Goal: Transaction & Acquisition: Subscribe to service/newsletter

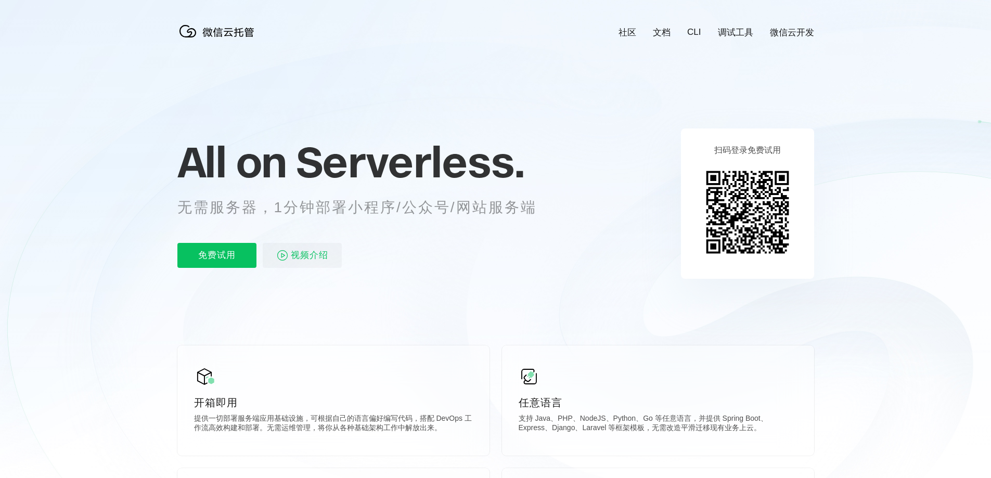
scroll to position [0, 1849]
click at [753, 168] on img at bounding box center [747, 212] width 95 height 95
click at [740, 206] on img at bounding box center [747, 212] width 95 height 95
click at [740, 225] on img at bounding box center [747, 212] width 95 height 95
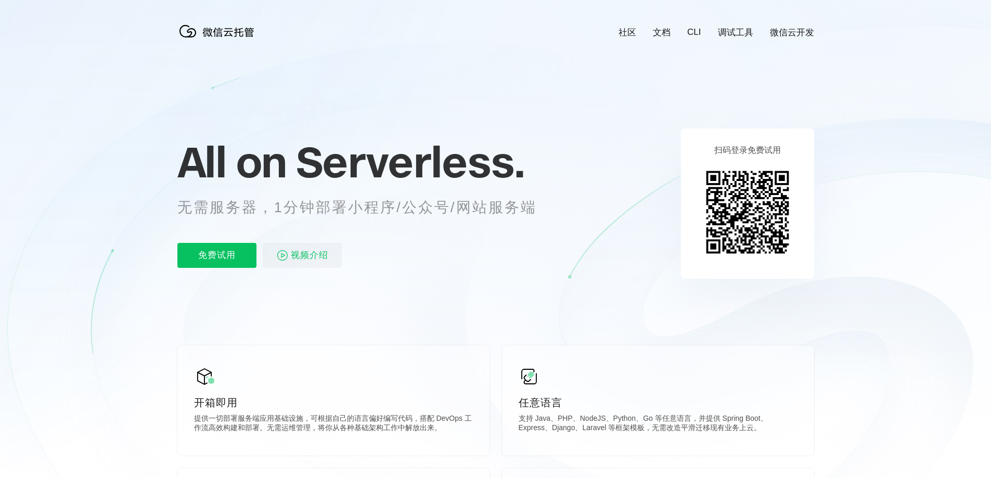
drag, startPoint x: 740, startPoint y: 225, endPoint x: 679, endPoint y: 211, distance: 62.3
click at [679, 211] on icon at bounding box center [495, 281] width 998 height 562
drag, startPoint x: 729, startPoint y: 190, endPoint x: 752, endPoint y: 196, distance: 23.5
click at [752, 196] on img at bounding box center [747, 212] width 95 height 95
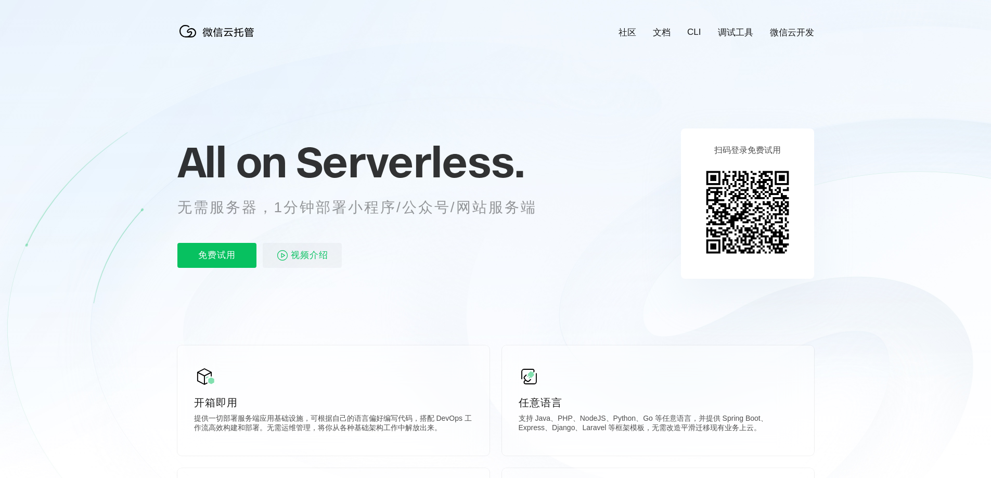
click at [752, 196] on img at bounding box center [747, 212] width 95 height 95
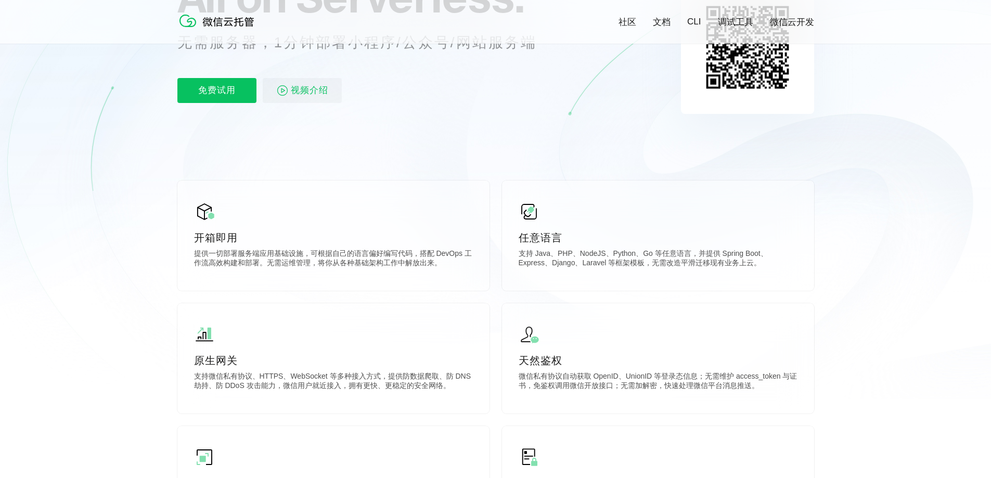
scroll to position [59, 0]
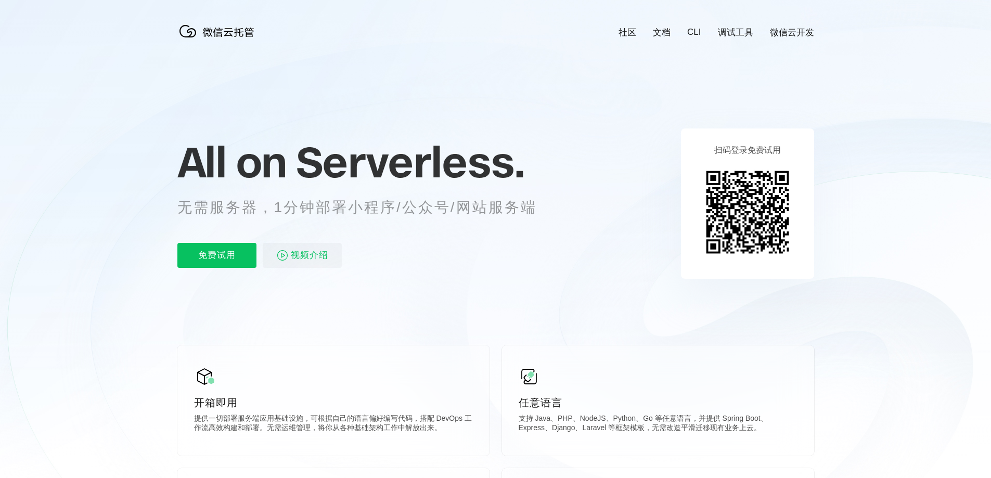
scroll to position [0, 1849]
click at [764, 111] on icon at bounding box center [495, 281] width 998 height 562
click at [241, 259] on p "免费试用" at bounding box center [216, 255] width 79 height 25
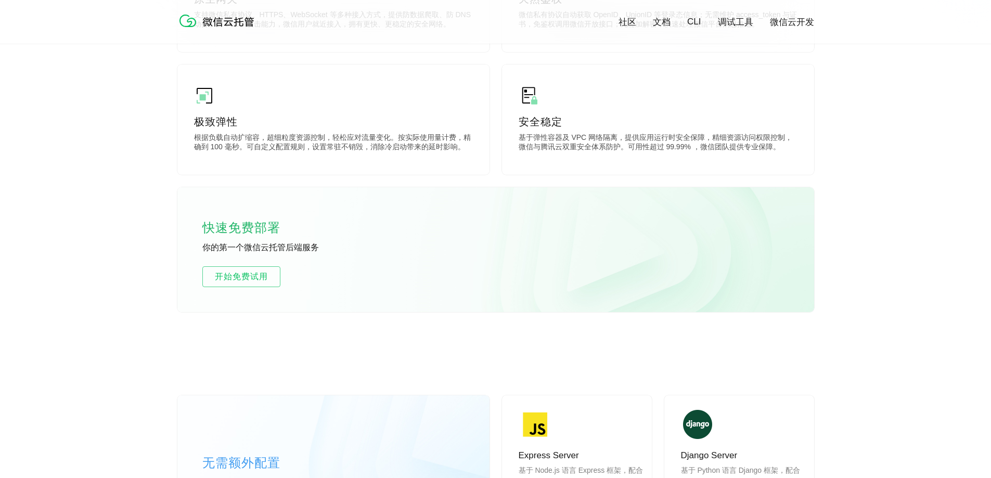
scroll to position [572, 0]
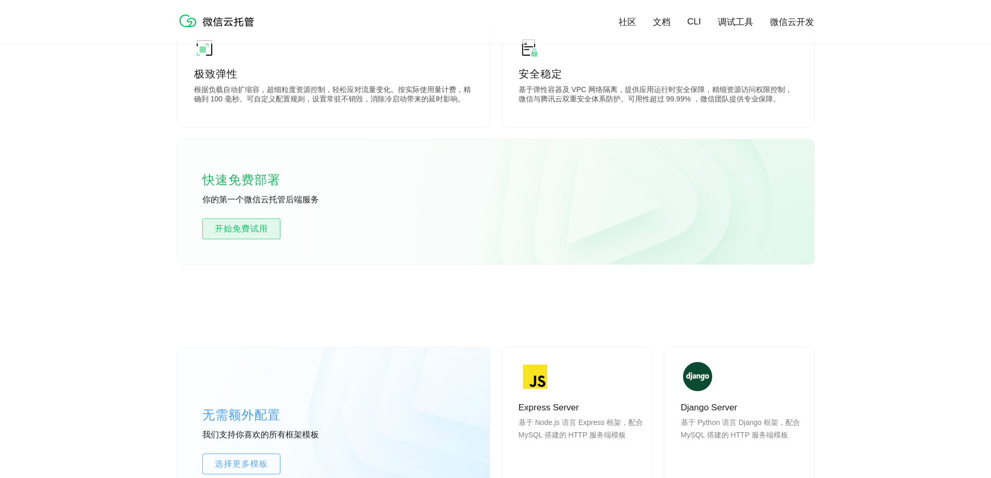
click at [227, 227] on span "开始免费试用" at bounding box center [241, 229] width 77 height 12
drag, startPoint x: 595, startPoint y: 301, endPoint x: 583, endPoint y: 298, distance: 12.4
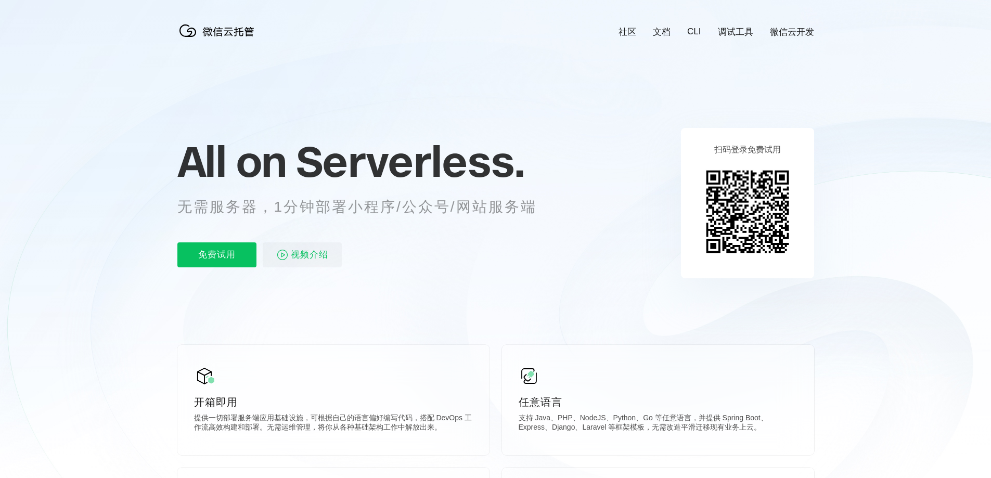
scroll to position [0, 0]
click at [785, 30] on link "微信云开发" at bounding box center [792, 33] width 44 height 12
click at [505, 344] on icon at bounding box center [495, 281] width 998 height 562
click at [234, 272] on div "All on Serverless. 无需服务器，1分钟部署小程序/公众号/网站服务端 免费试用 视频介绍" at bounding box center [369, 203] width 385 height 151
click at [228, 265] on p "免费试用" at bounding box center [216, 255] width 79 height 25
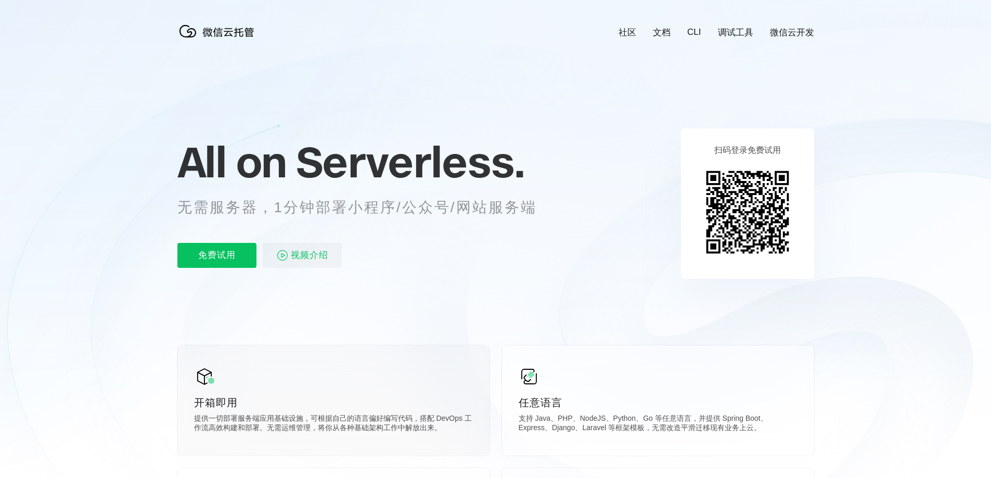
click at [215, 394] on div "开箱即用 提供一切部署服务端应用基础设施，可根据自己的语言偏好编写代码，搭配 DevOps 工作流高效构建和部署。无需运维管理，将你从各种基础架构工作中解放出…" at bounding box center [333, 400] width 312 height 110
click at [291, 377] on div "开箱即用 提供一切部署服务端应用基础设施，可根据自己的语言偏好编写代码，搭配 DevOps 工作流高效构建和部署。无需运维管理，将你从各种基础架构工作中解放出…" at bounding box center [333, 400] width 312 height 110
drag, startPoint x: 504, startPoint y: 162, endPoint x: 512, endPoint y: 164, distance: 8.1
click at [512, 164] on span "Serverless." at bounding box center [410, 162] width 228 height 52
